Goal: Communication & Community: Ask a question

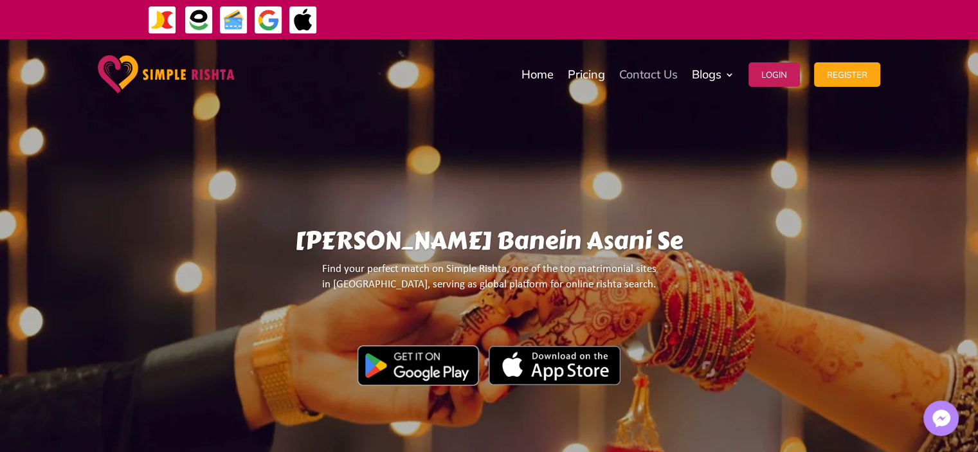
click at [631, 77] on link "Contact Us" at bounding box center [648, 74] width 59 height 64
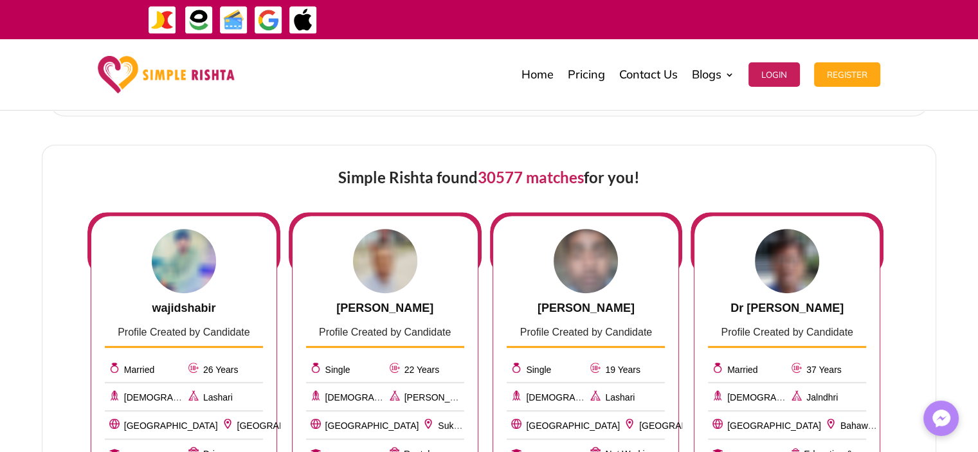
scroll to position [430, 0]
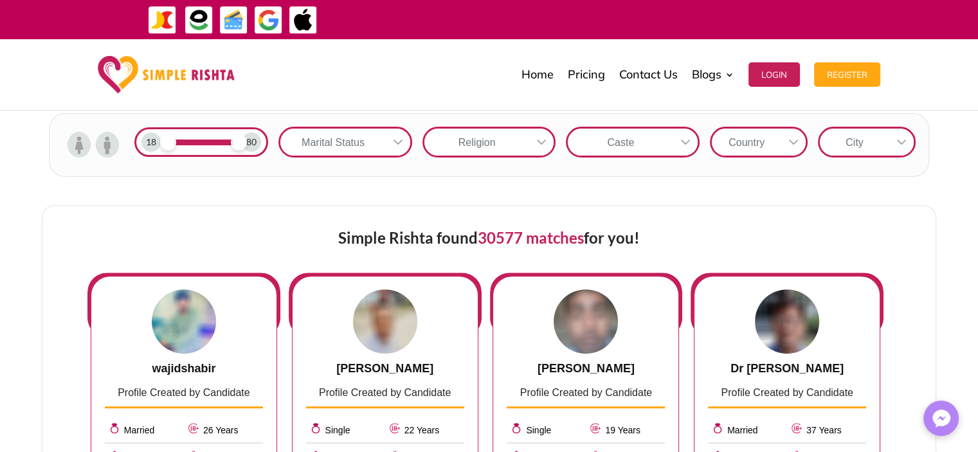
click at [493, 144] on div "Religion" at bounding box center [476, 142] width 105 height 27
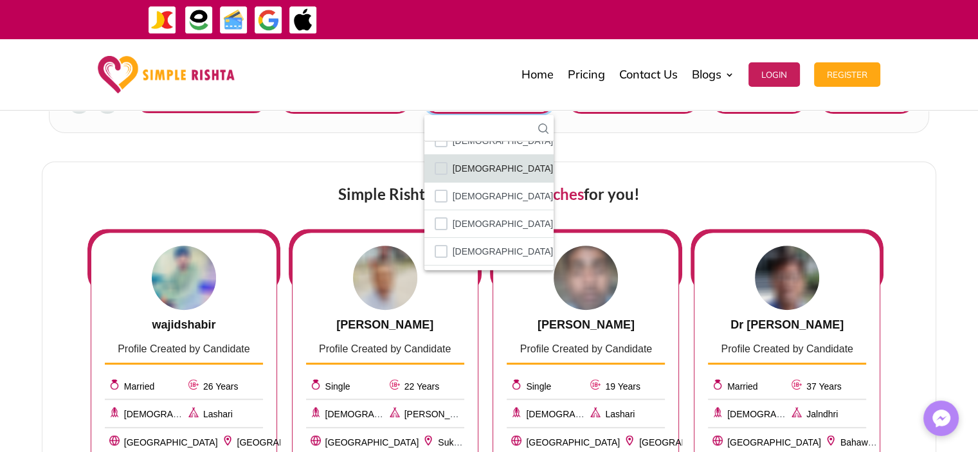
scroll to position [558, 0]
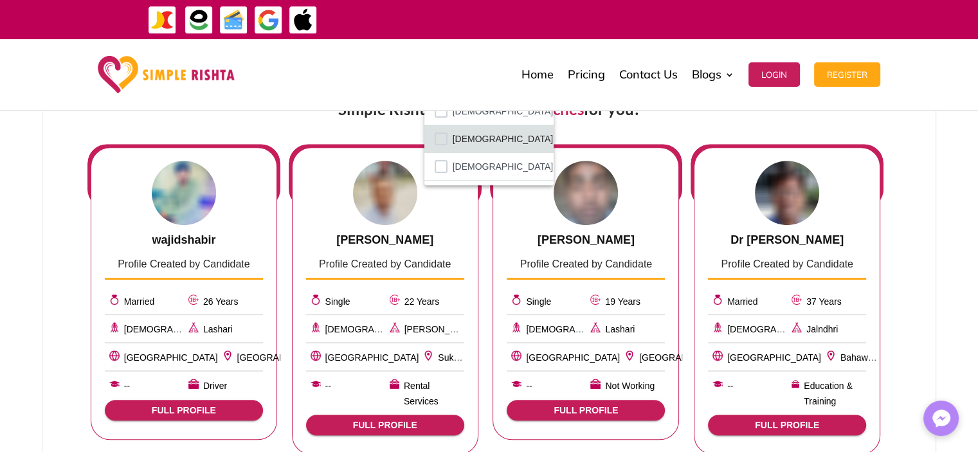
click at [463, 138] on span "Muslim" at bounding box center [503, 139] width 101 height 17
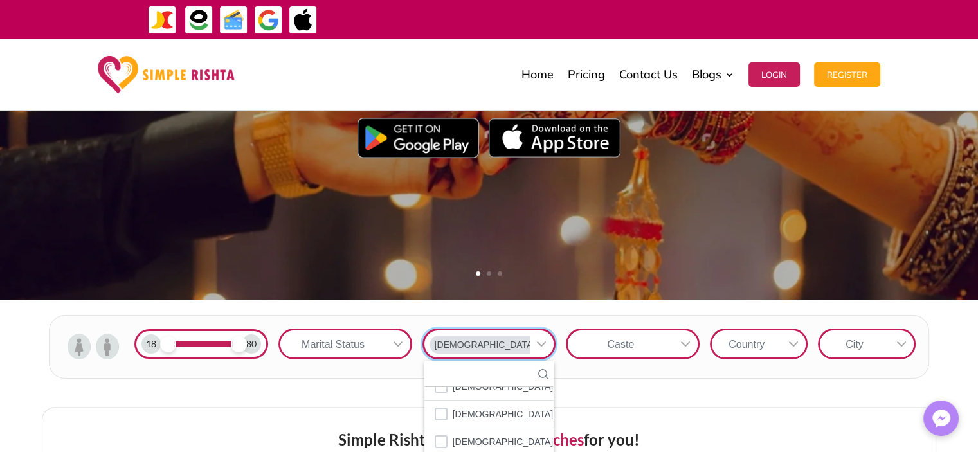
scroll to position [365, 0]
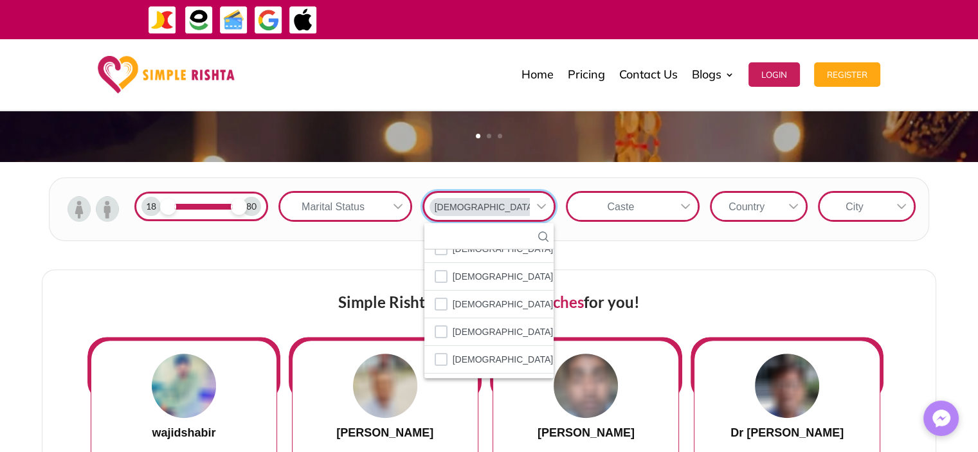
click at [399, 204] on icon at bounding box center [398, 206] width 10 height 10
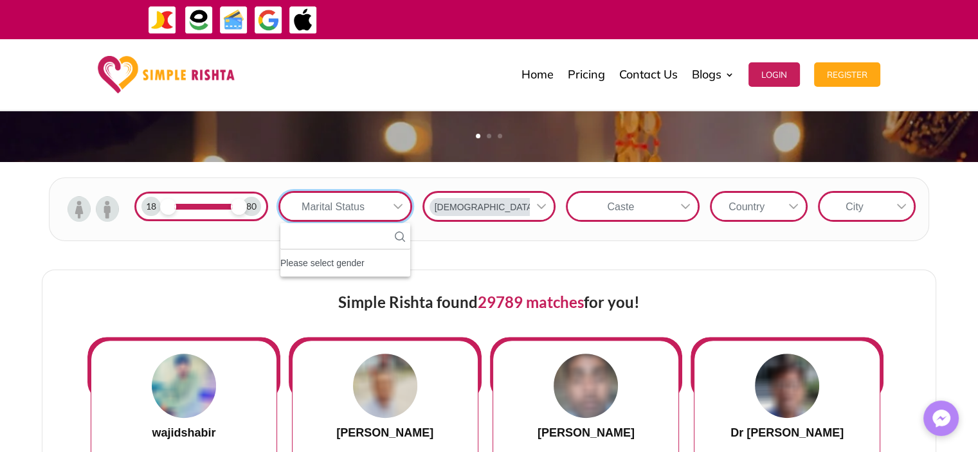
scroll to position [13, 2]
click at [329, 268] on div "Please select gender" at bounding box center [345, 263] width 130 height 17
click at [686, 203] on icon at bounding box center [685, 206] width 10 height 10
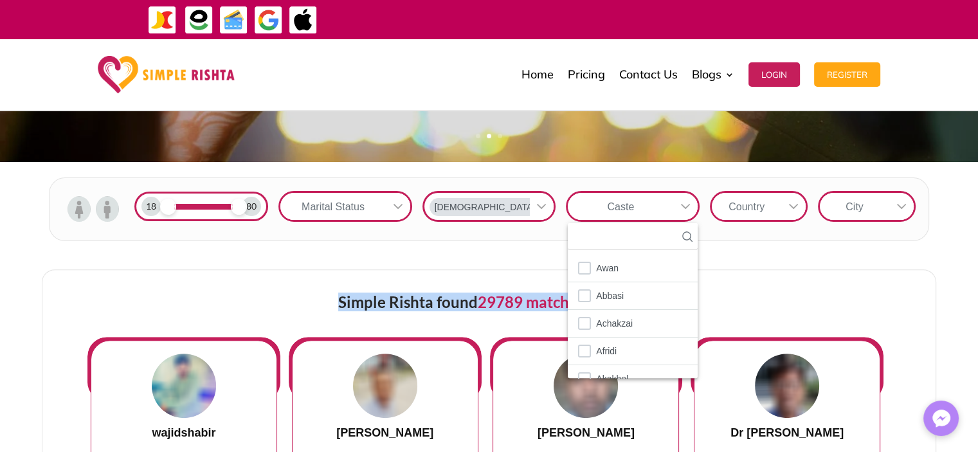
drag, startPoint x: 698, startPoint y: 268, endPoint x: 696, endPoint y: 277, distance: 8.7
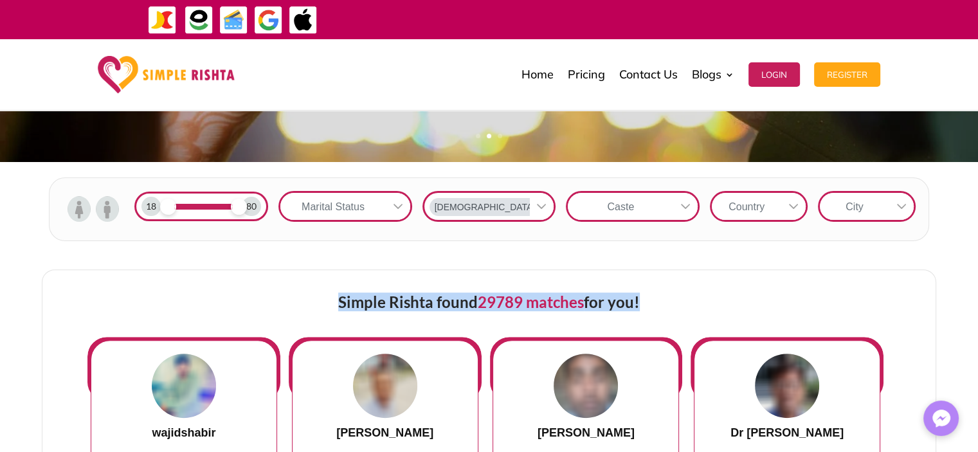
click at [684, 206] on icon at bounding box center [685, 206] width 9 height 5
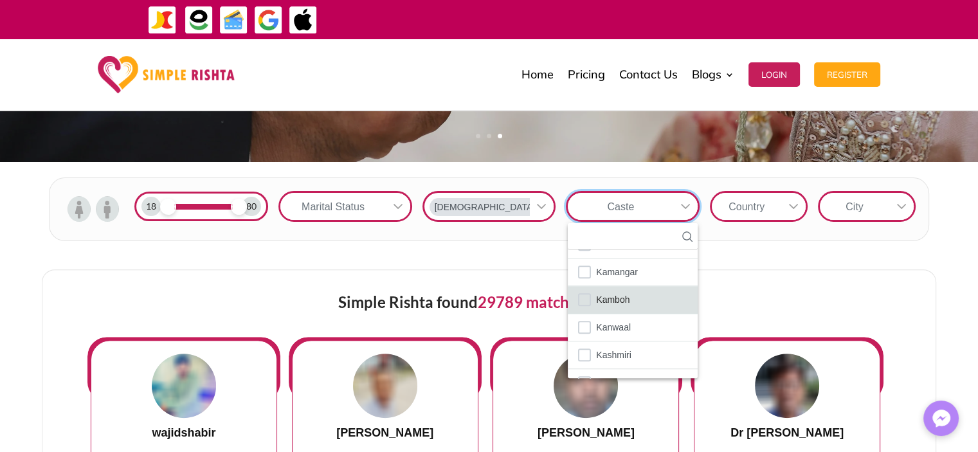
scroll to position [1222, 0]
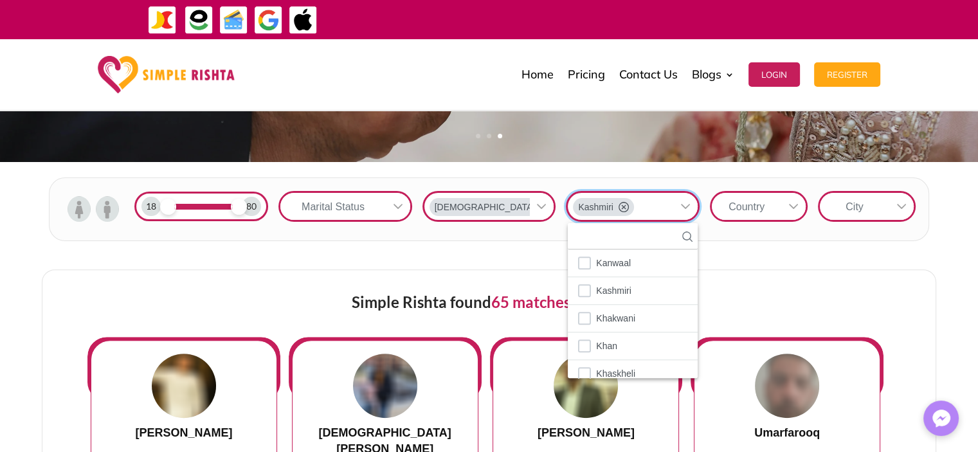
click at [789, 206] on icon at bounding box center [793, 206] width 10 height 10
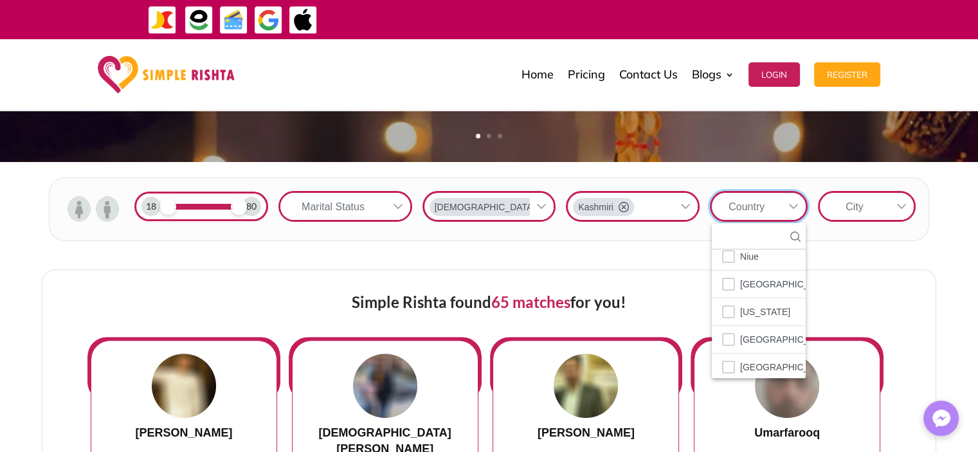
scroll to position [4556, 0]
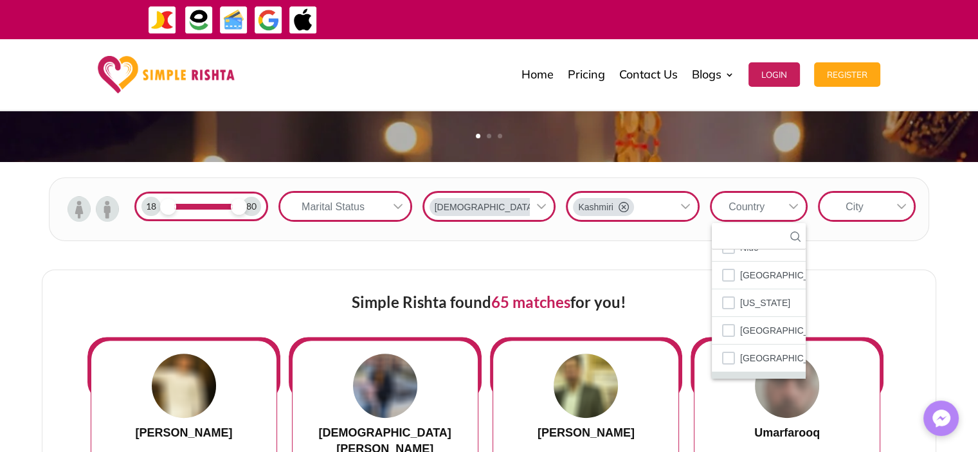
click at [752, 377] on span "Pakistan" at bounding box center [787, 385] width 94 height 17
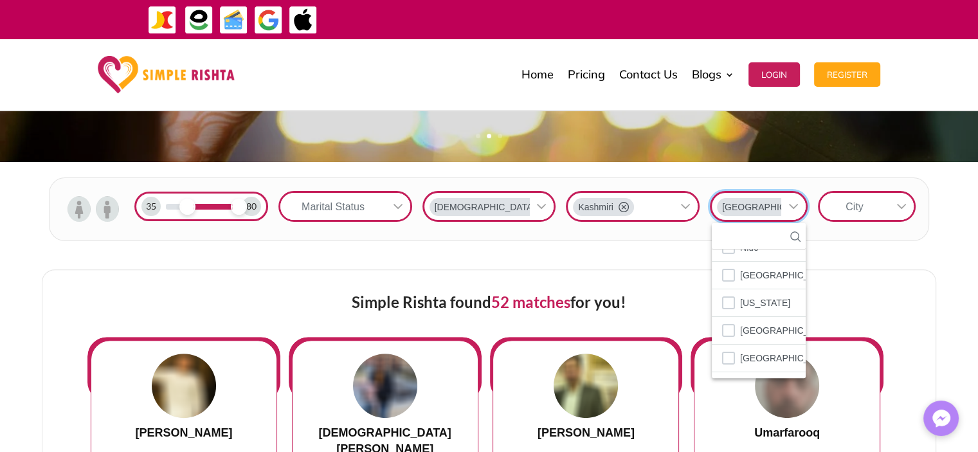
drag, startPoint x: 170, startPoint y: 208, endPoint x: 185, endPoint y: 210, distance: 15.6
click at [185, 210] on span at bounding box center [187, 207] width 16 height 16
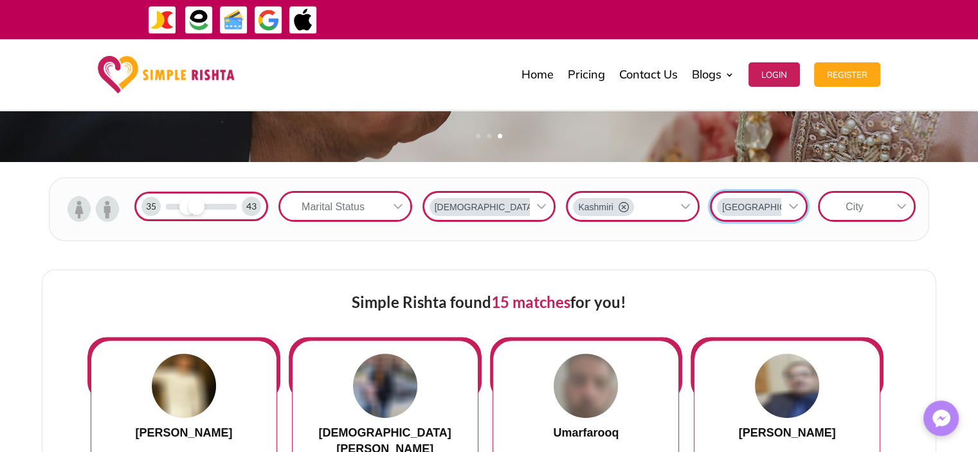
drag, startPoint x: 234, startPoint y: 208, endPoint x: 195, endPoint y: 223, distance: 42.2
click at [195, 223] on div "35 43" at bounding box center [201, 206] width 144 height 40
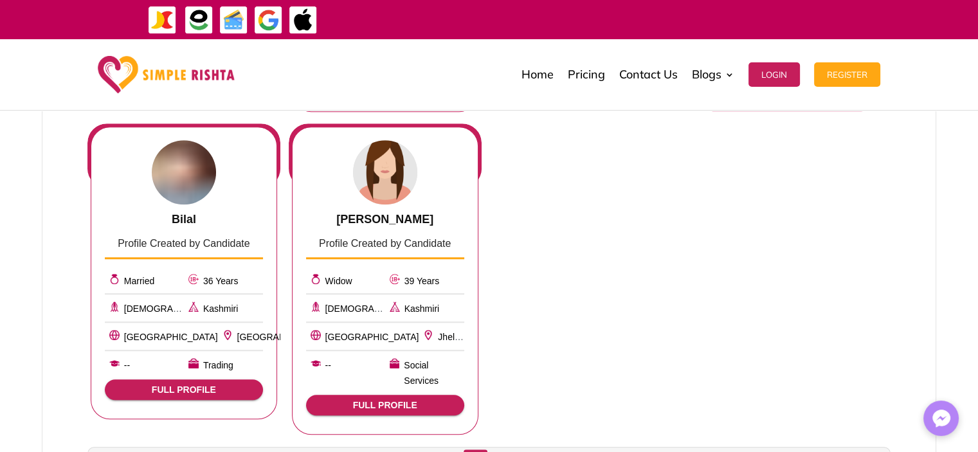
scroll to position [880, 0]
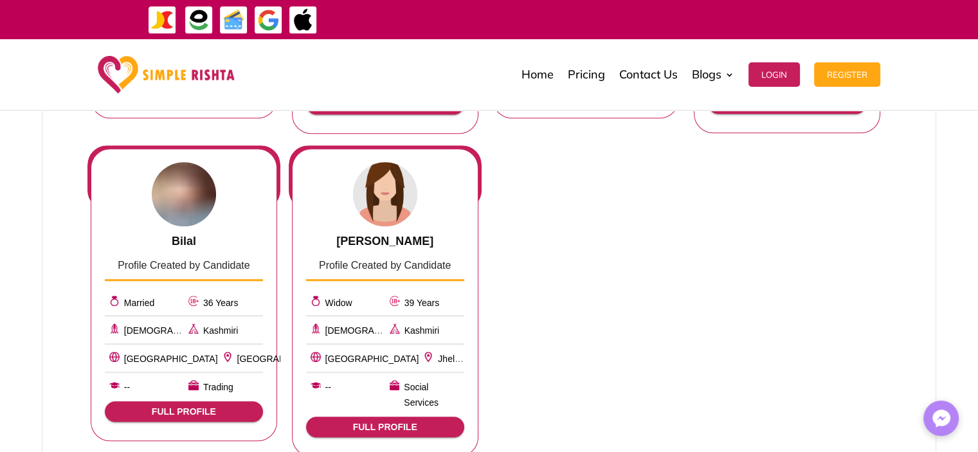
click at [379, 422] on span "FULL PROFILE" at bounding box center [385, 427] width 138 height 10
click at [365, 422] on span "FULL PROFILE" at bounding box center [385, 427] width 138 height 10
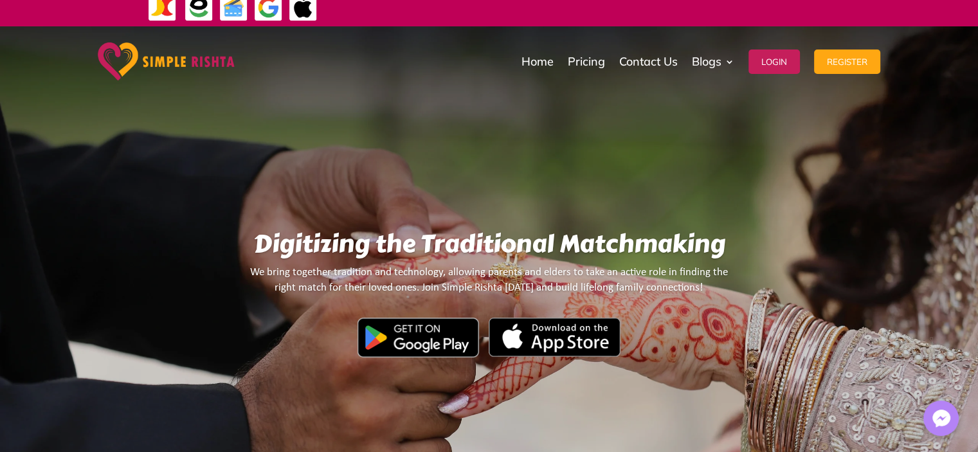
scroll to position [0, 0]
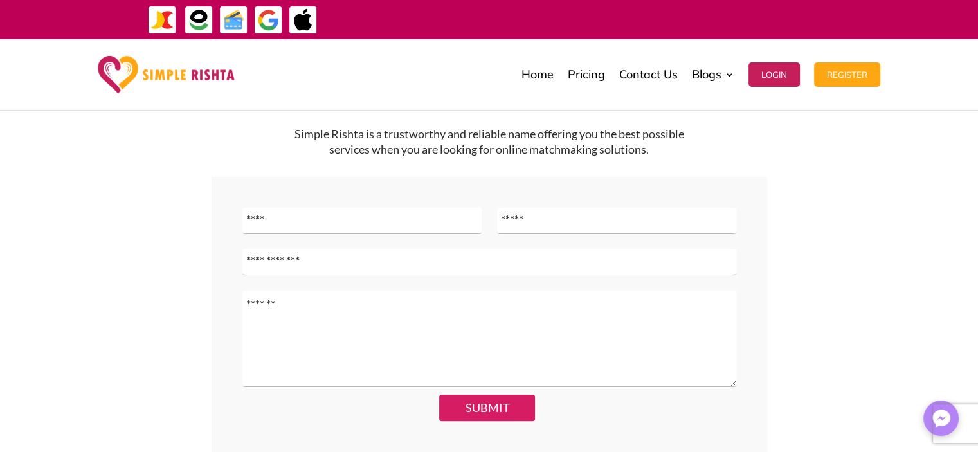
scroll to position [193, 0]
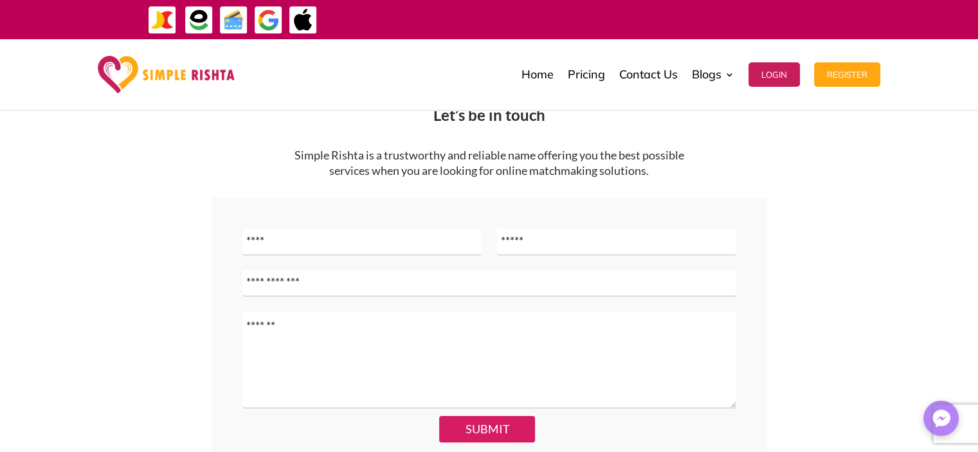
click at [345, 240] on input "Name" at bounding box center [361, 242] width 239 height 26
type input "**********"
click at [332, 328] on textarea "Message" at bounding box center [488, 360] width 493 height 96
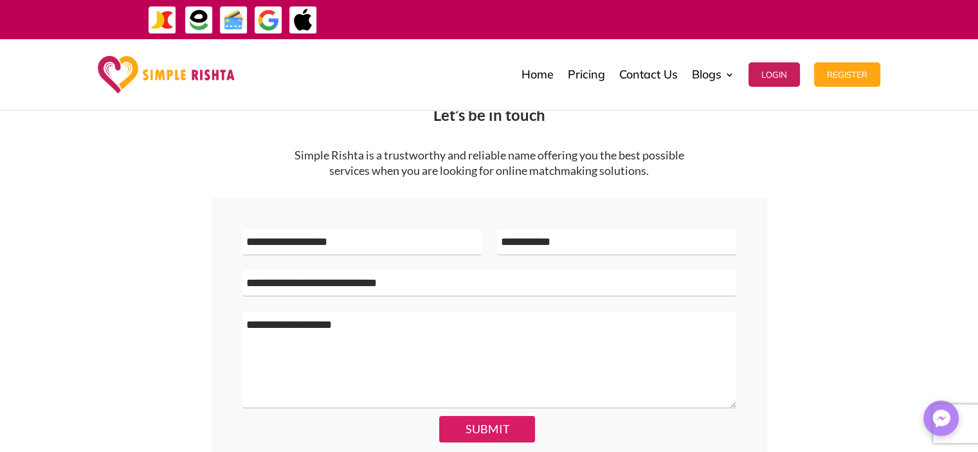
type textarea "**********"
click at [481, 432] on button "SUBMIT" at bounding box center [487, 429] width 96 height 26
